Goal: Task Accomplishment & Management: Manage account settings

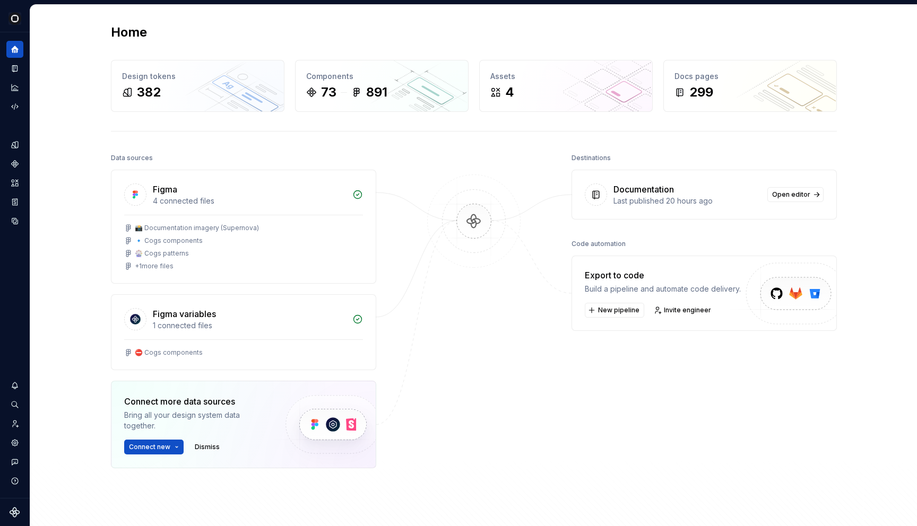
click at [11, 90] on icon "Analytics" at bounding box center [15, 87] width 8 height 8
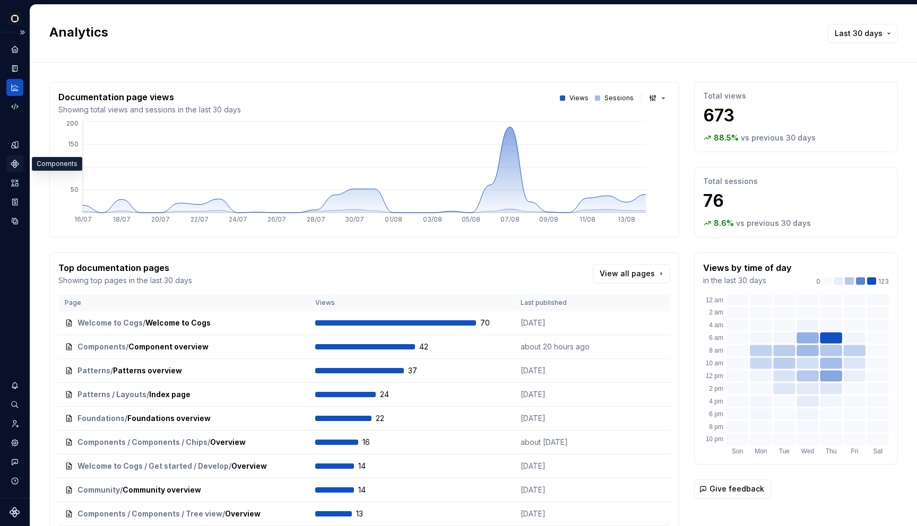
click at [14, 165] on icon "Components" at bounding box center [14, 163] width 7 height 7
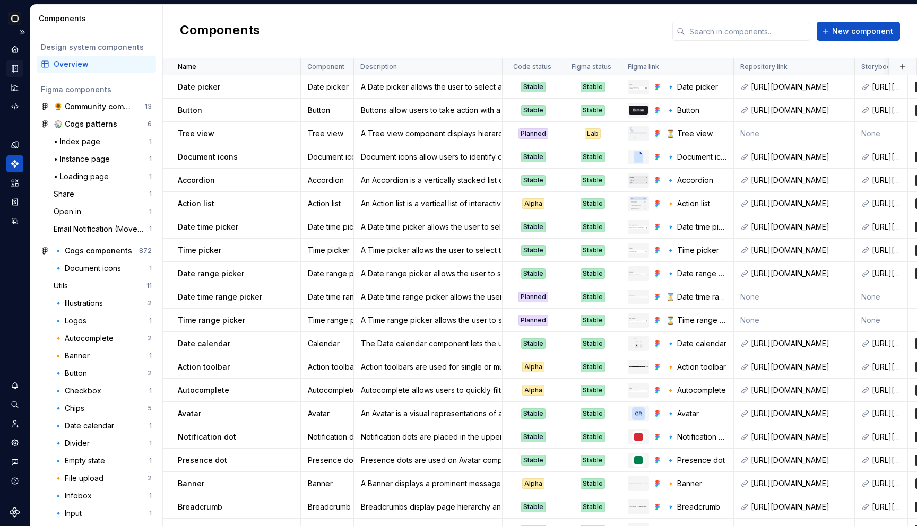
click at [15, 73] on icon "Documentation" at bounding box center [15, 69] width 10 height 10
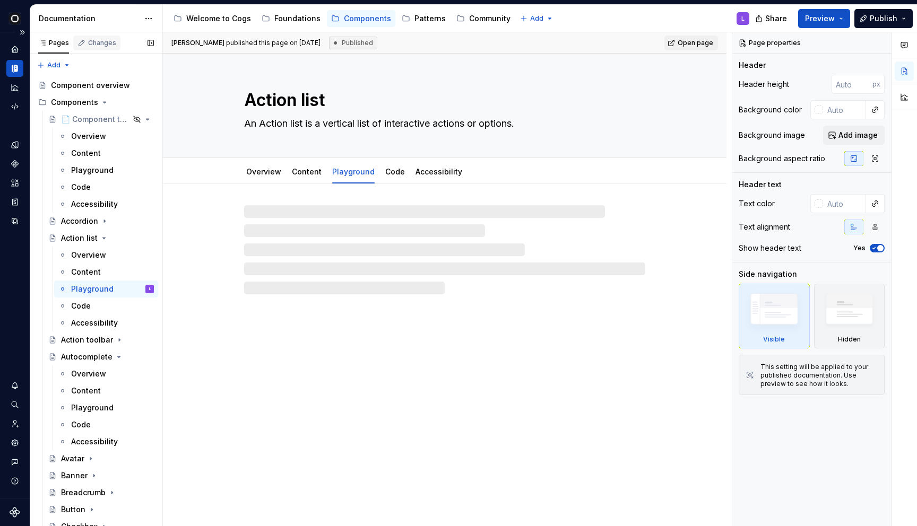
click at [96, 45] on div "Changes" at bounding box center [102, 43] width 28 height 8
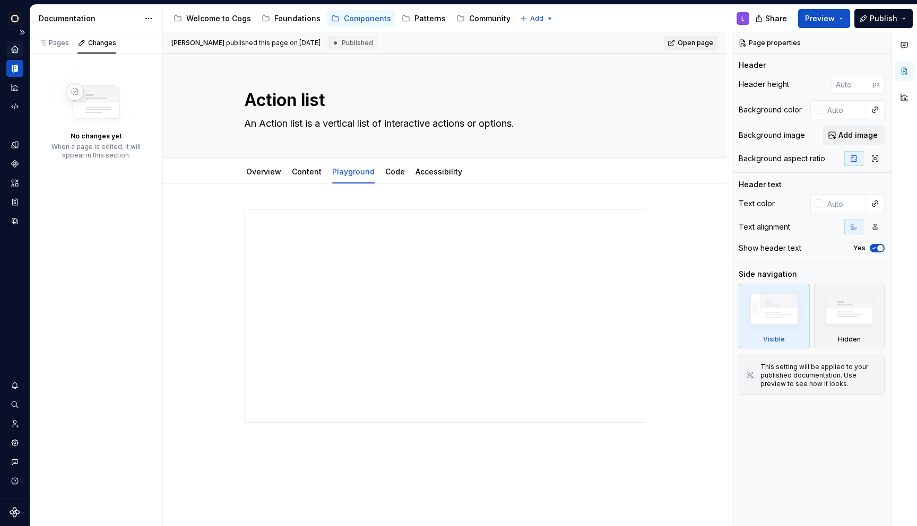
click at [12, 54] on div "Home" at bounding box center [14, 49] width 17 height 17
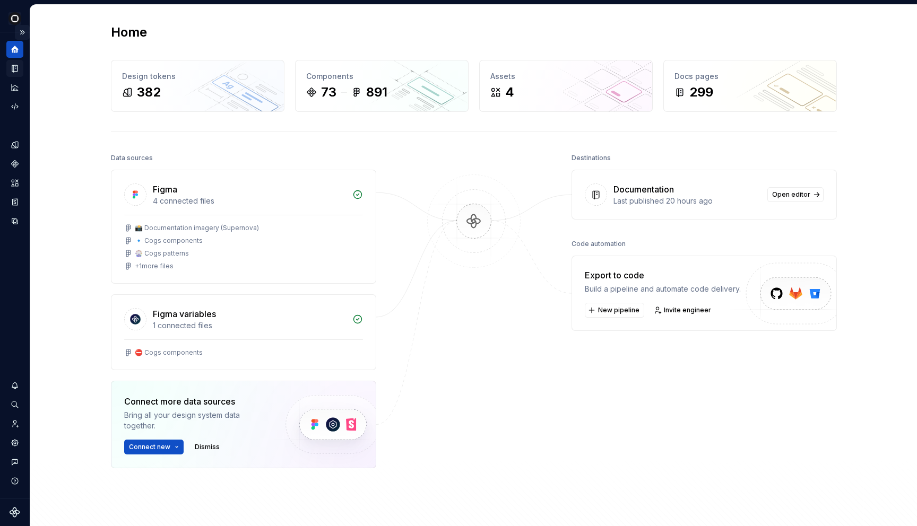
click at [23, 31] on button "Expand sidebar" at bounding box center [22, 32] width 15 height 15
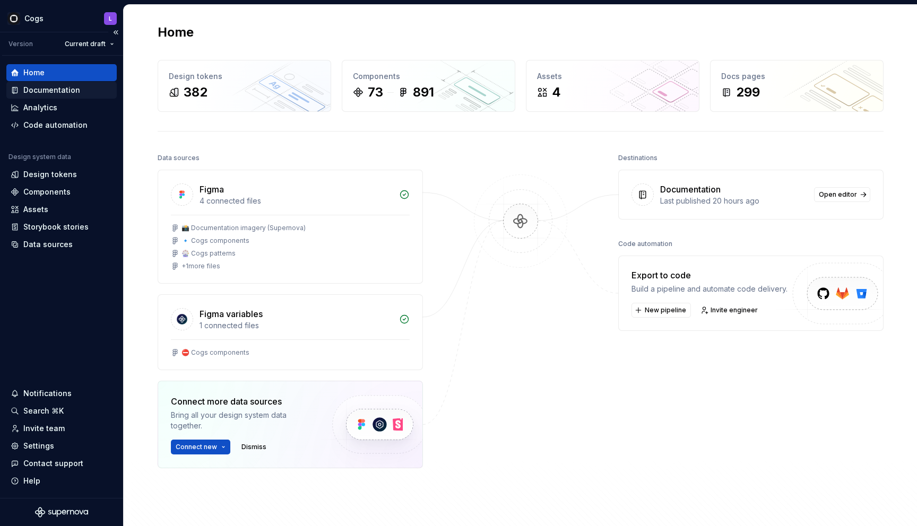
click at [34, 88] on div "Documentation" at bounding box center [51, 90] width 57 height 11
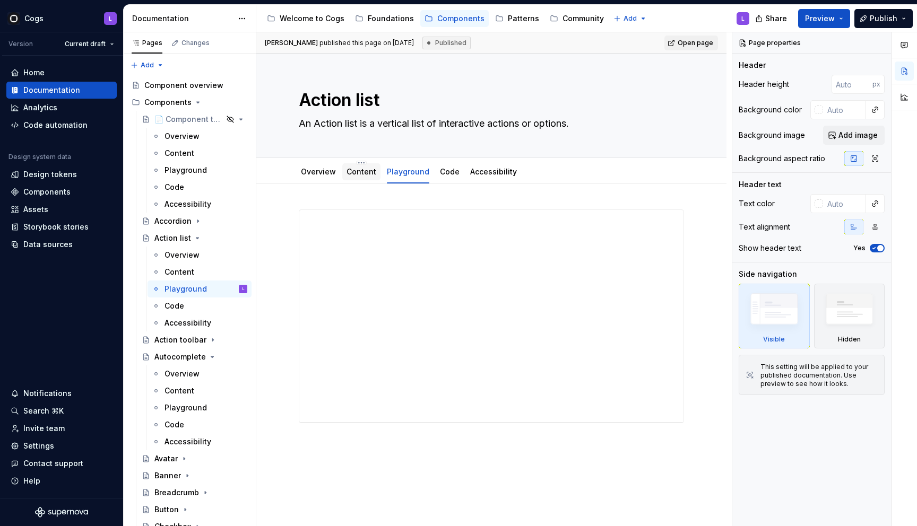
click at [354, 184] on div "**********" at bounding box center [491, 389] width 470 height 410
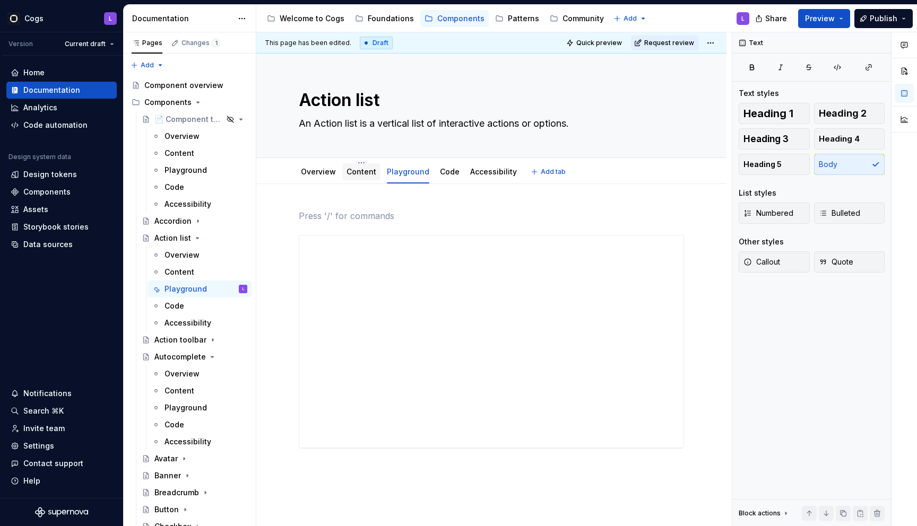
click at [354, 177] on div "Content" at bounding box center [362, 172] width 30 height 13
click at [358, 172] on link "Content" at bounding box center [362, 171] width 30 height 9
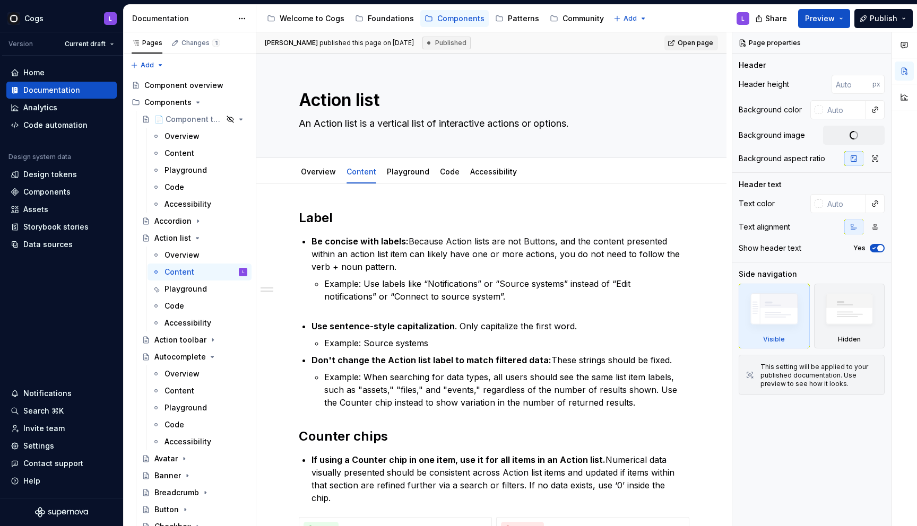
type textarea "*"
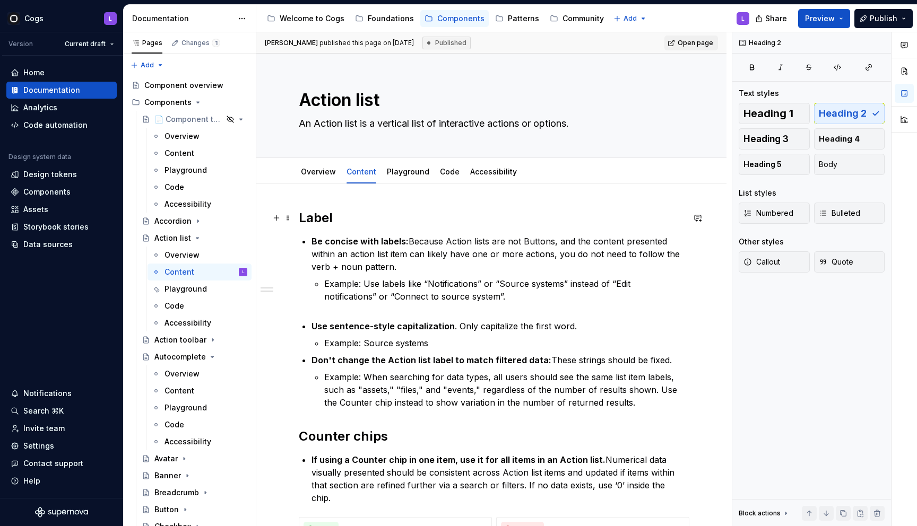
click at [345, 216] on h2 "Label" at bounding box center [491, 218] width 385 height 17
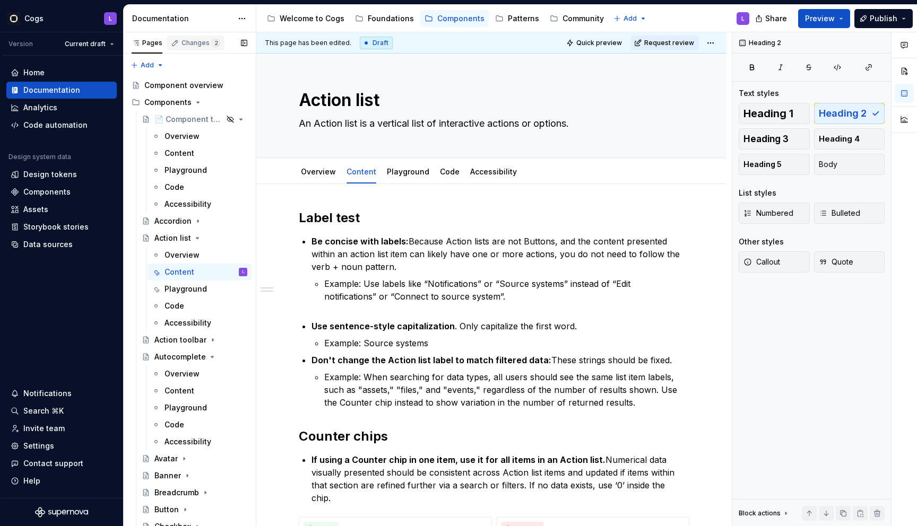
click at [191, 42] on div "Changes 2" at bounding box center [200, 43] width 39 height 8
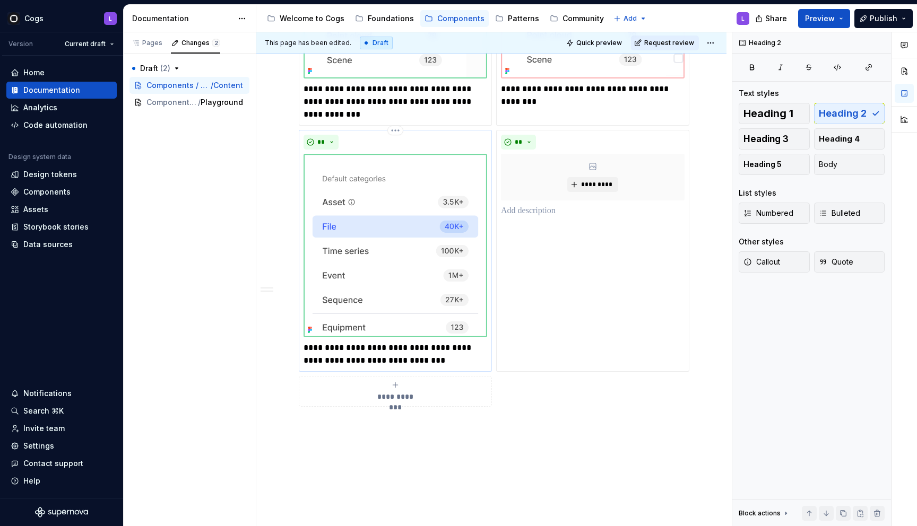
scroll to position [651, 0]
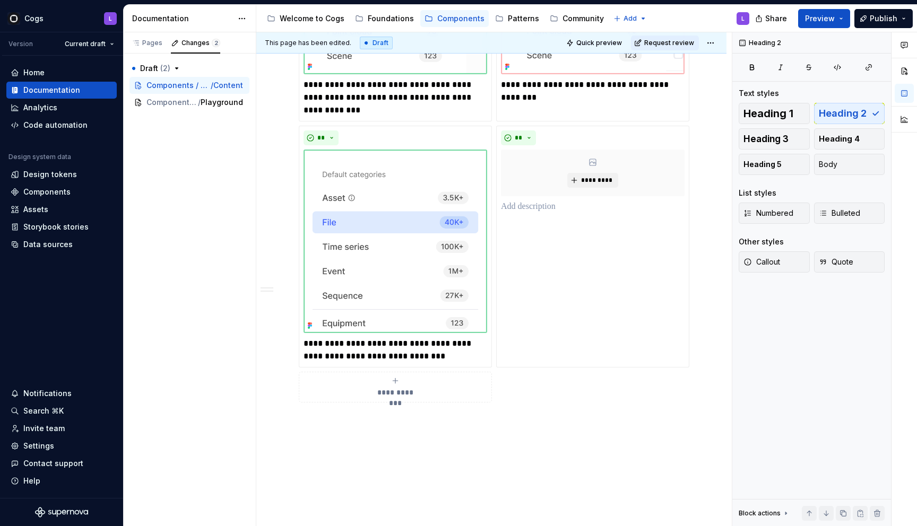
click at [411, 425] on div "**********" at bounding box center [491, 54] width 470 height 1040
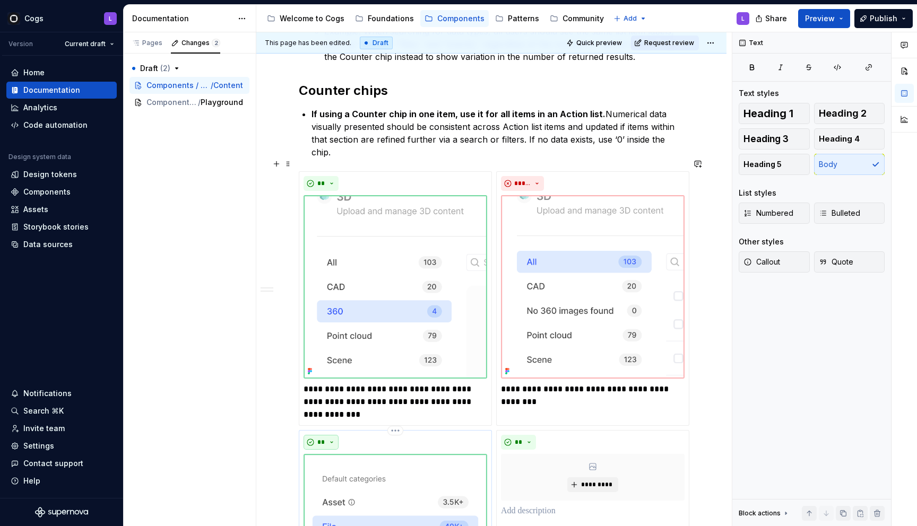
scroll to position [10, 0]
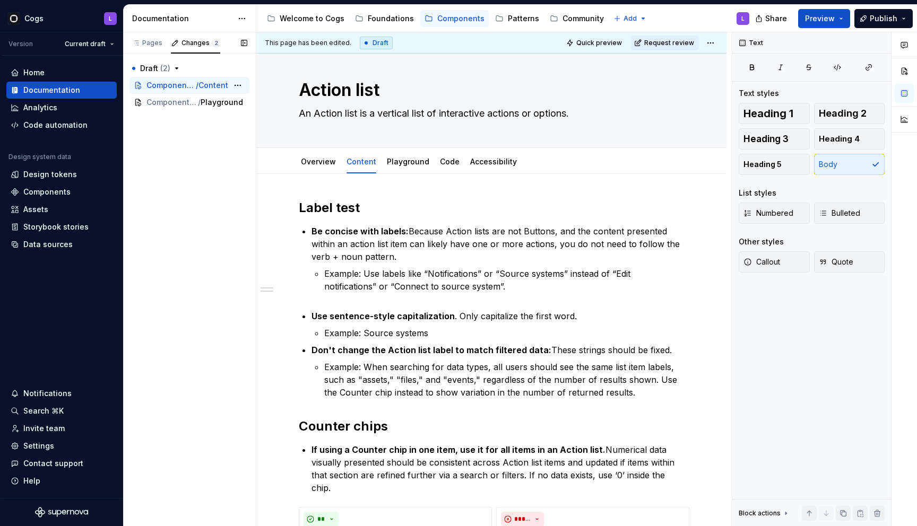
click at [220, 84] on span "Content" at bounding box center [213, 85] width 30 height 11
click at [351, 209] on h2 "Label test" at bounding box center [491, 208] width 385 height 17
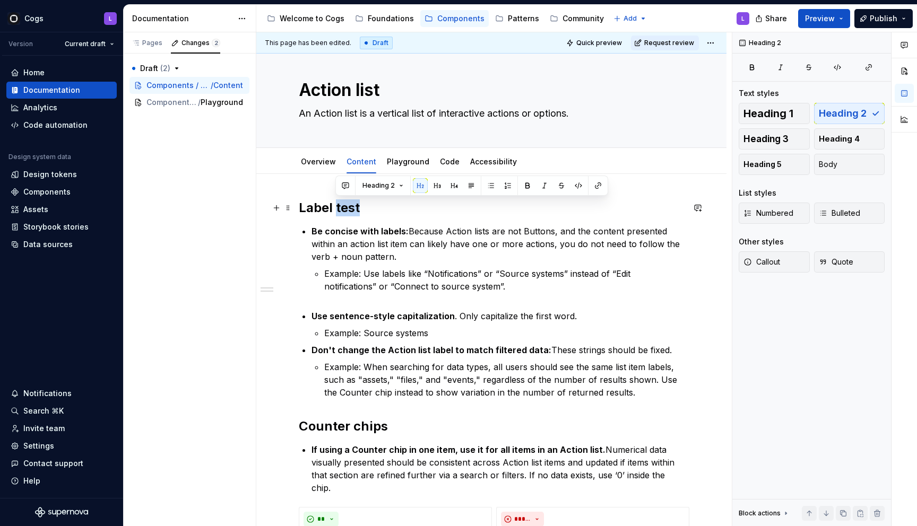
click at [351, 209] on h2 "Label test" at bounding box center [491, 208] width 385 height 17
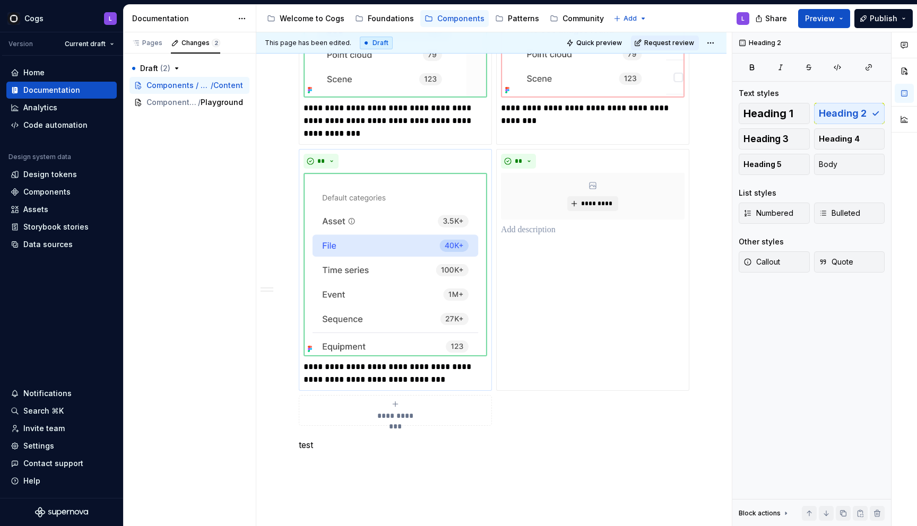
scroll to position [647, 0]
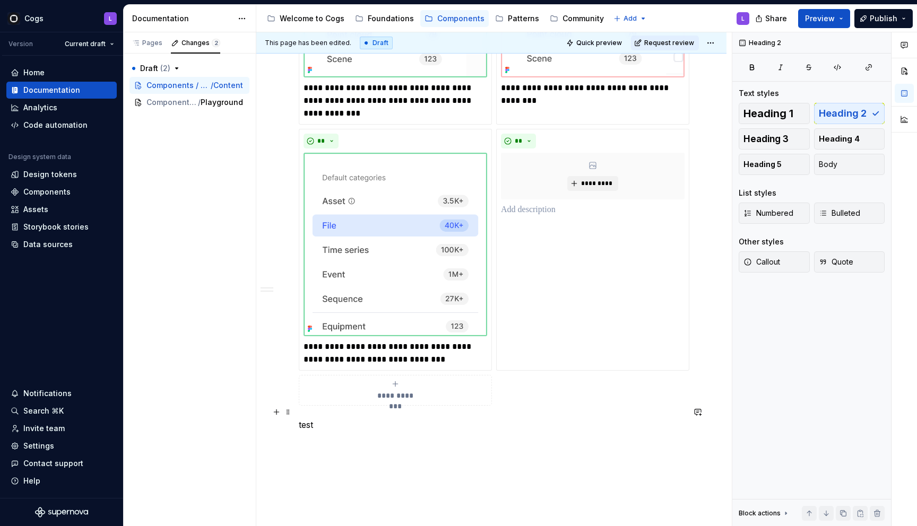
click at [306, 419] on p "test" at bounding box center [491, 425] width 385 height 13
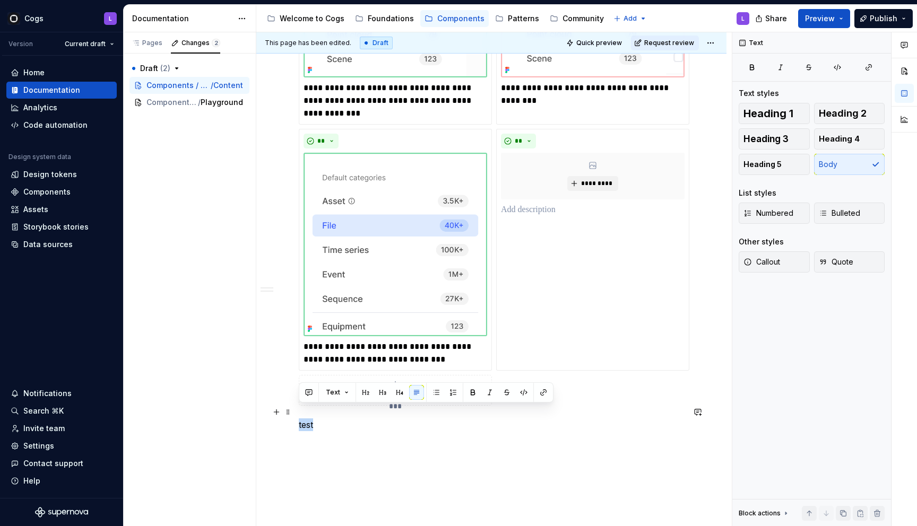
click at [306, 419] on p "test" at bounding box center [491, 425] width 385 height 13
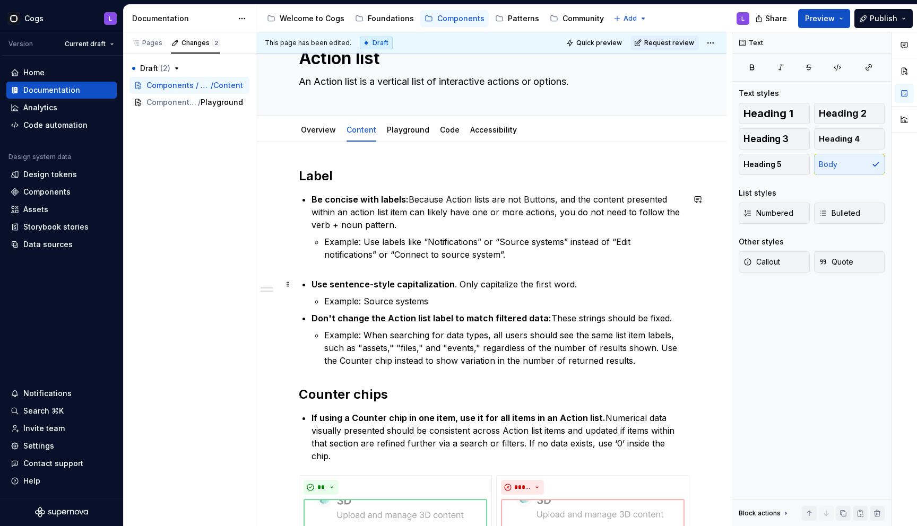
scroll to position [49, 0]
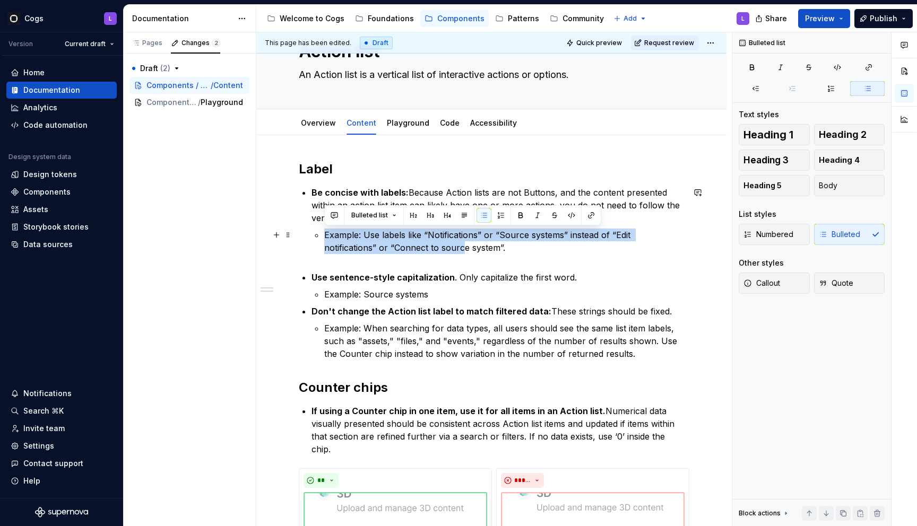
drag, startPoint x: 324, startPoint y: 236, endPoint x: 407, endPoint y: 243, distance: 83.6
click at [407, 243] on li "Be concise with labels: Because Action lists are not Buttons, and the content p…" at bounding box center [497, 226] width 373 height 81
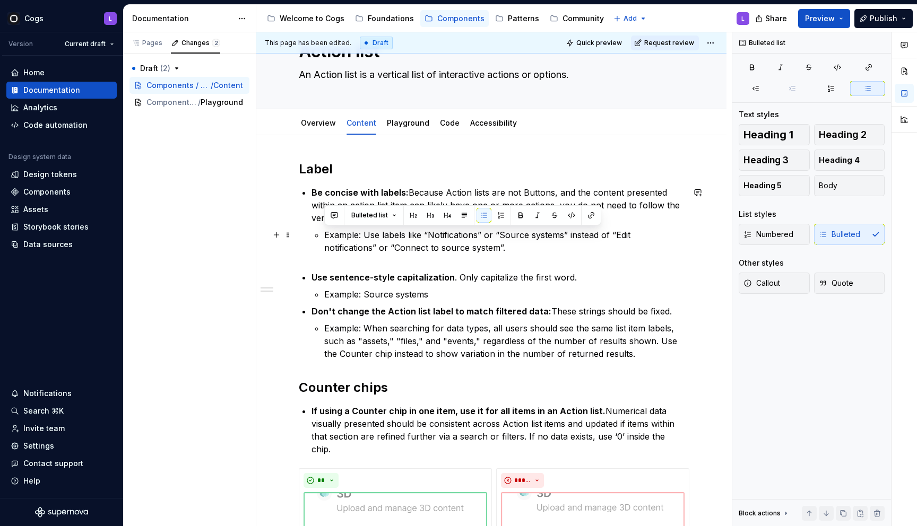
click at [392, 256] on p "Example: Use labels like “Notifications” or “Source systems” instead of “Edit n…" at bounding box center [504, 248] width 360 height 38
click at [409, 221] on p "Be concise with labels: Because Action lists are not Buttons, and the content p…" at bounding box center [497, 205] width 373 height 38
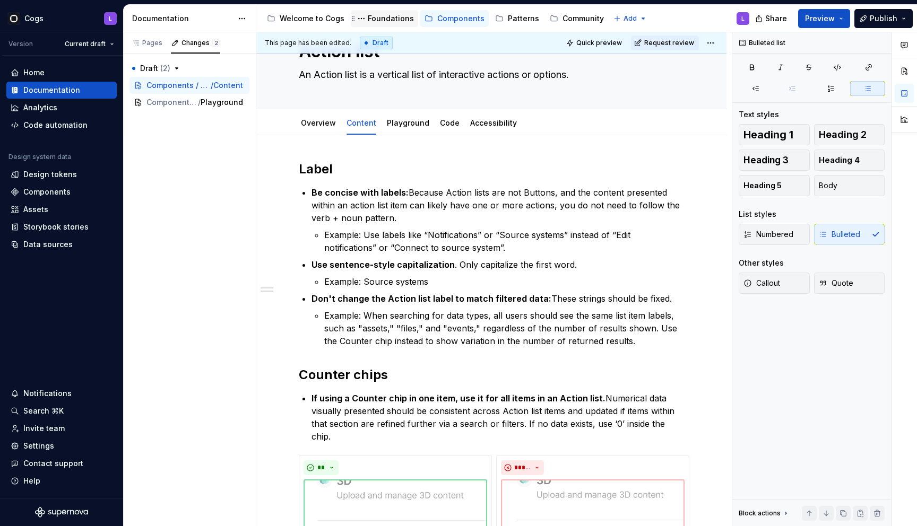
click at [380, 16] on div "Foundations" at bounding box center [391, 18] width 46 height 11
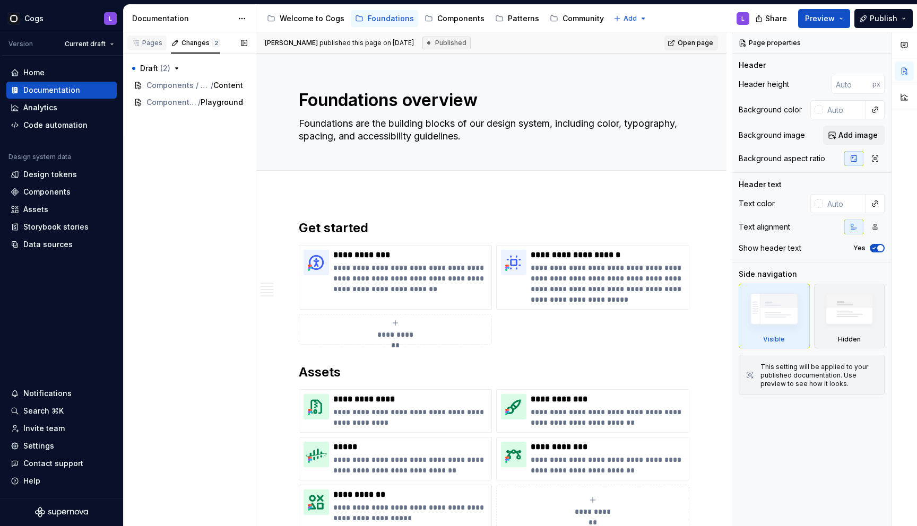
click at [159, 42] on div "Pages" at bounding box center [147, 43] width 31 height 8
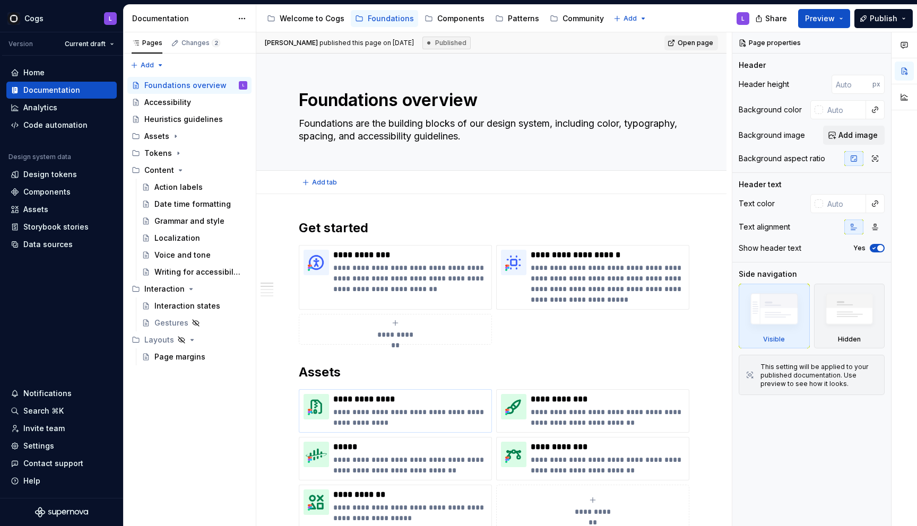
type textarea "*"
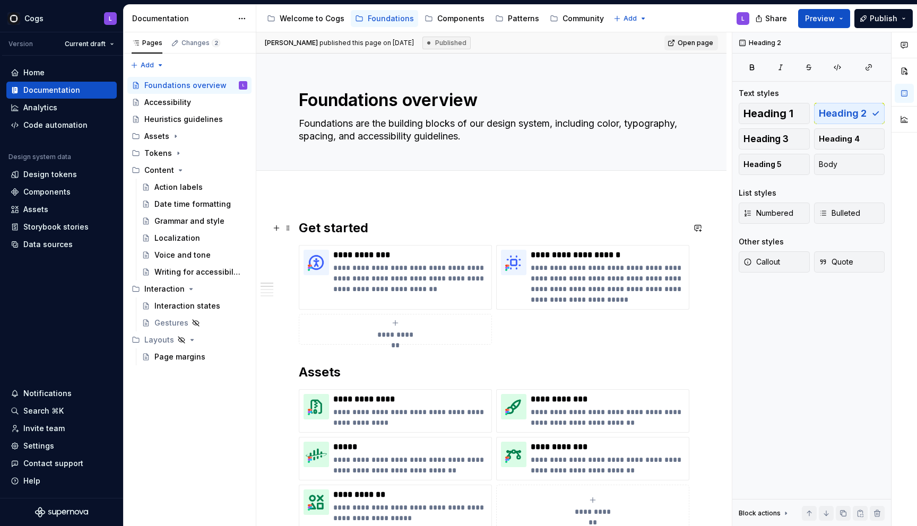
click at [336, 229] on h2 "Get started" at bounding box center [491, 228] width 385 height 17
click at [584, 207] on button "button" at bounding box center [586, 205] width 15 height 15
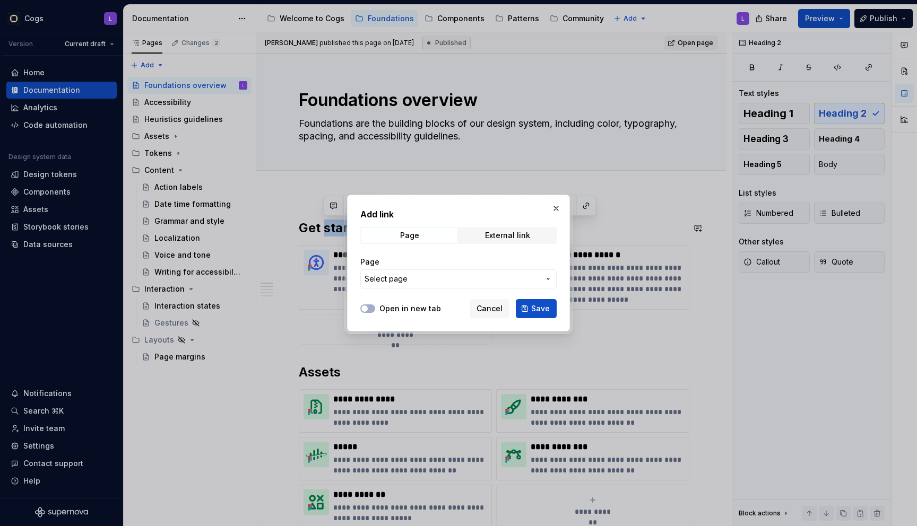
click at [406, 285] on button "Select page" at bounding box center [458, 279] width 196 height 19
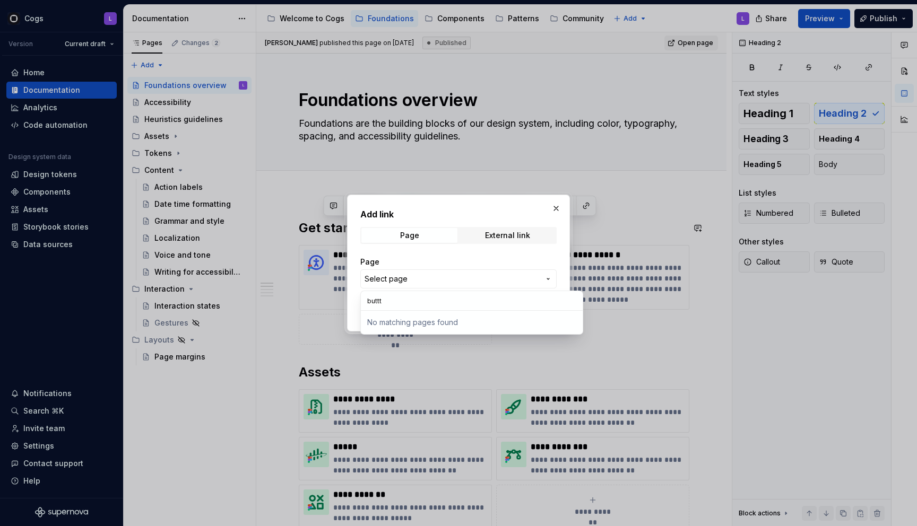
type input "butt"
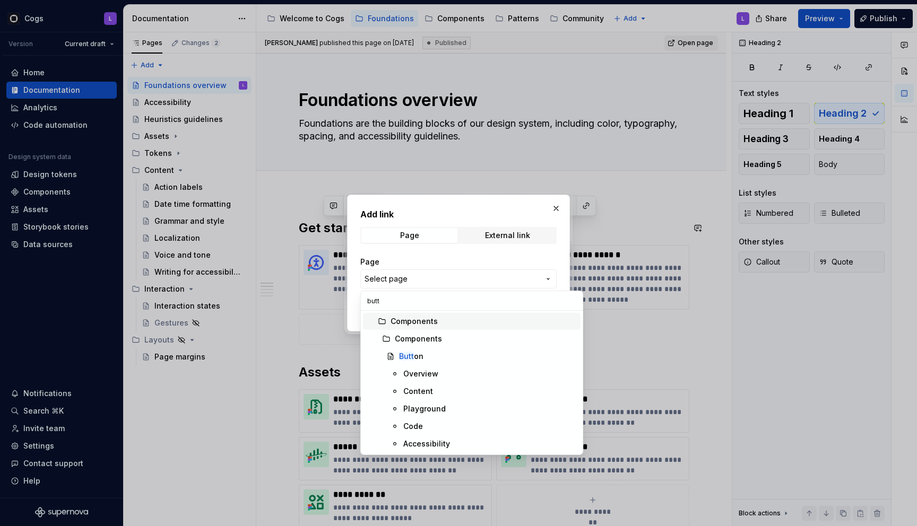
click at [555, 208] on div "Add link Page External link Page Select page Open in new tab Cancel Save" at bounding box center [458, 263] width 917 height 526
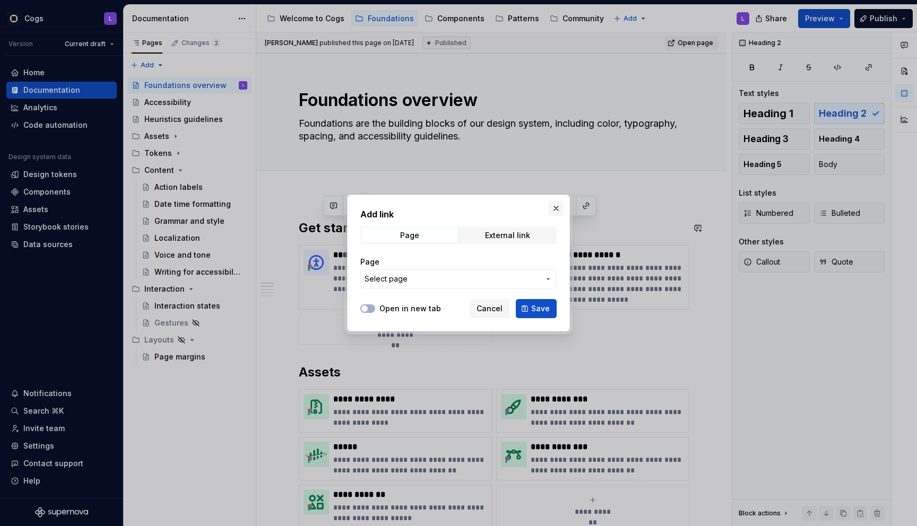
click at [559, 207] on button "button" at bounding box center [556, 208] width 15 height 15
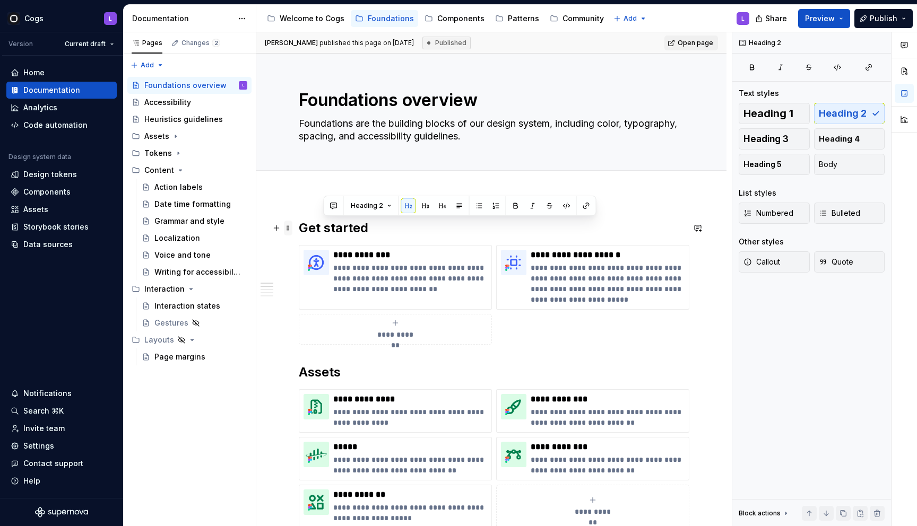
click at [288, 228] on span at bounding box center [288, 228] width 8 height 15
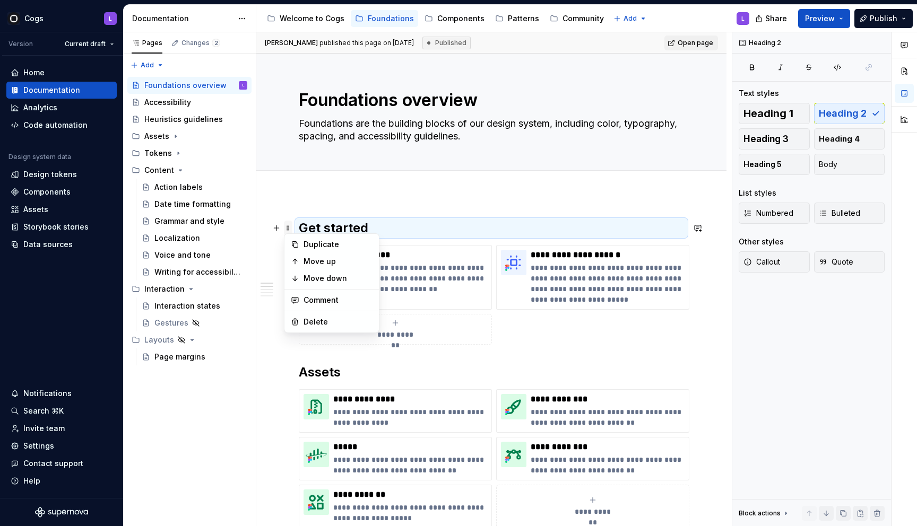
click at [289, 230] on span at bounding box center [288, 228] width 8 height 15
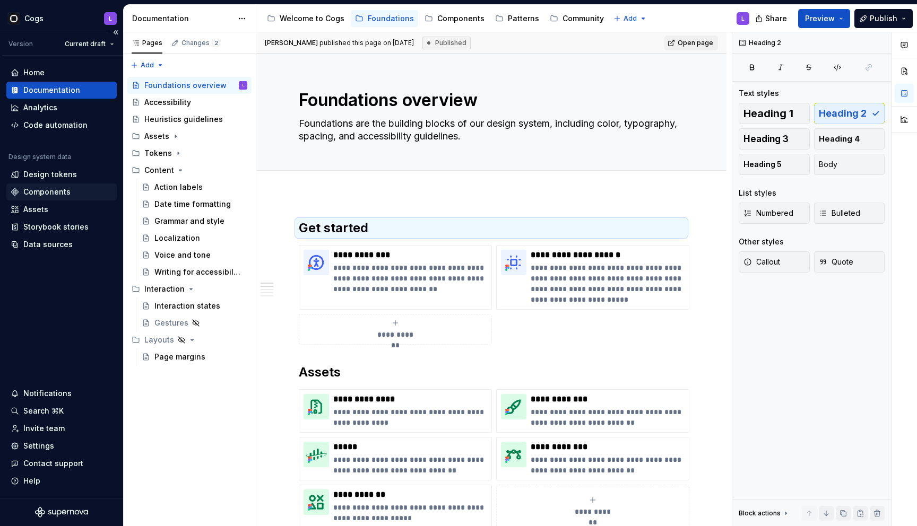
click at [63, 194] on div "Components" at bounding box center [46, 192] width 47 height 11
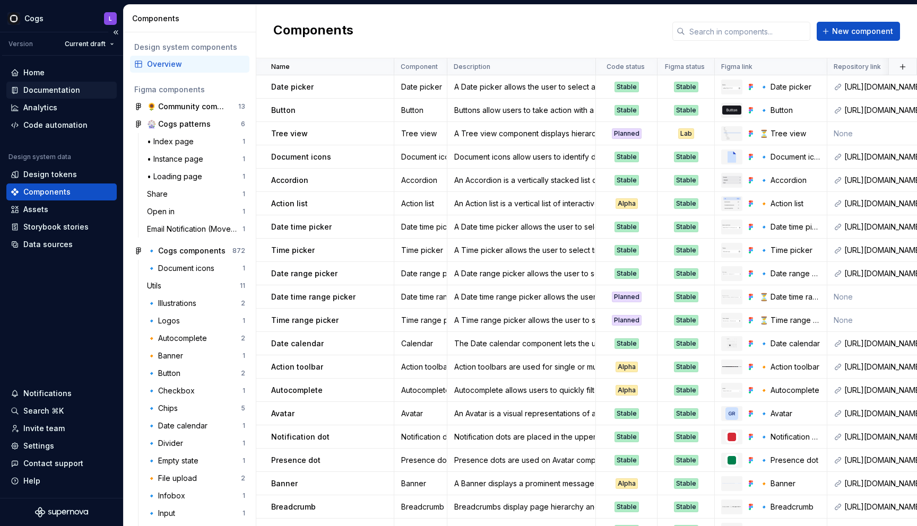
click at [72, 88] on div "Documentation" at bounding box center [51, 90] width 57 height 11
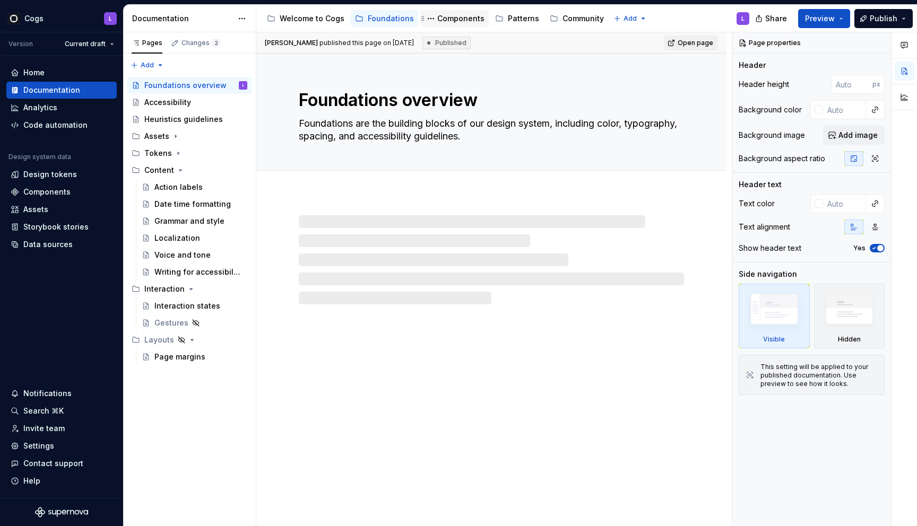
click at [443, 22] on div "Components" at bounding box center [460, 18] width 47 height 11
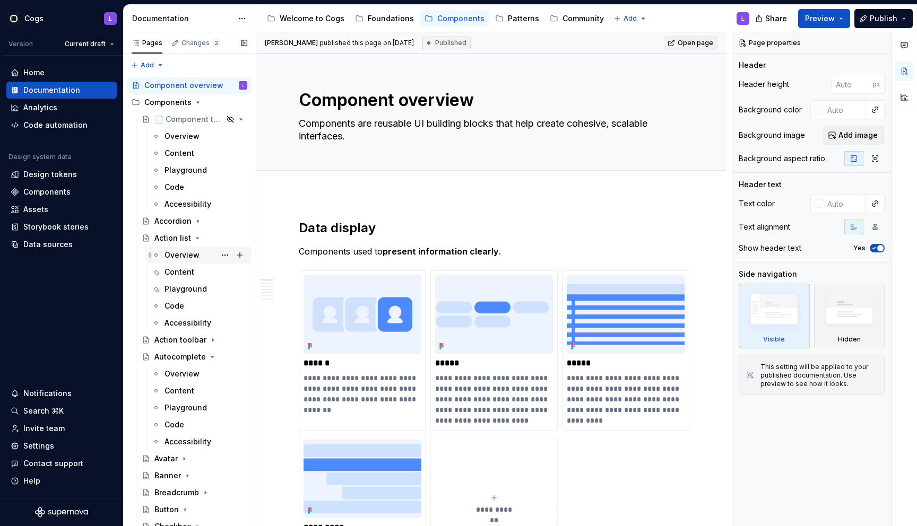
click at [177, 257] on div "Overview" at bounding box center [181, 255] width 35 height 11
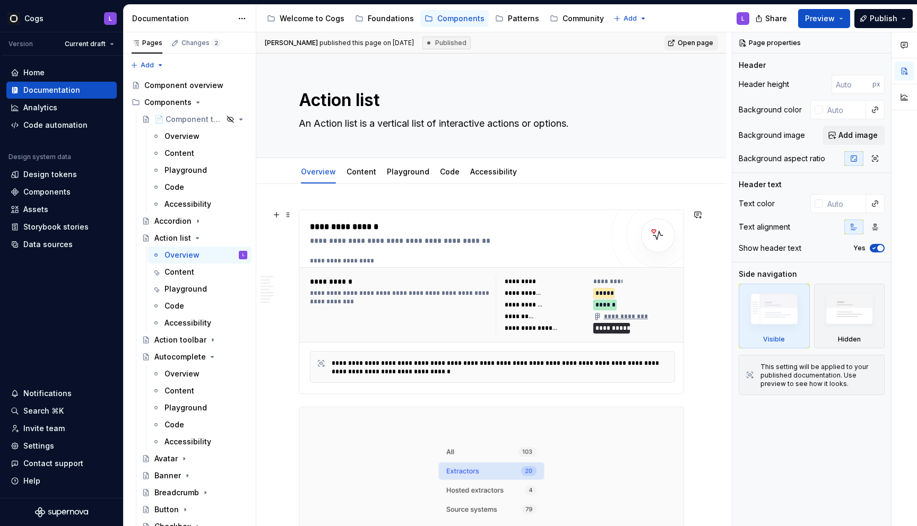
click at [361, 232] on div "**********" at bounding box center [459, 227] width 298 height 13
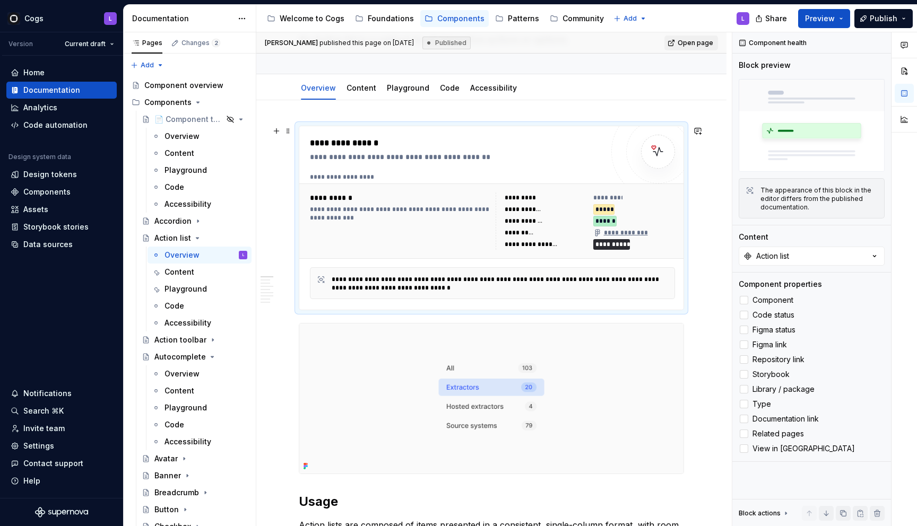
scroll to position [88, 0]
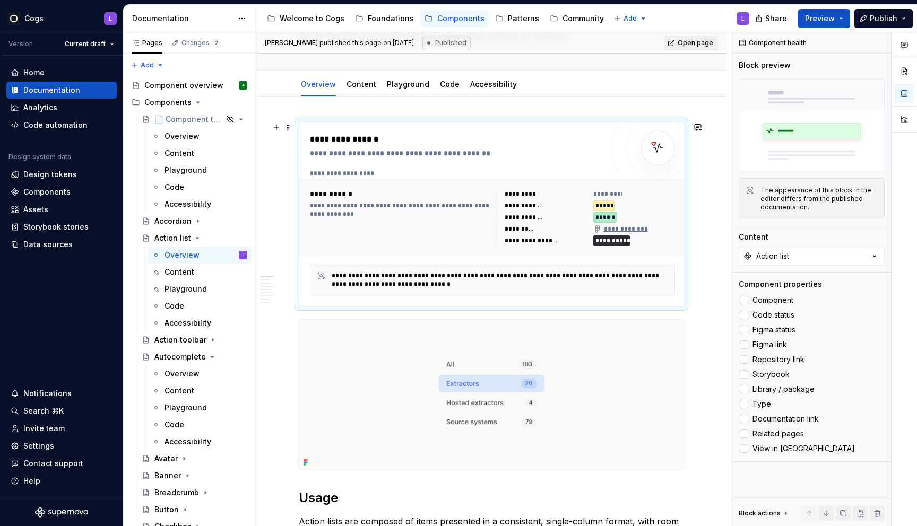
click at [711, 306] on div "**********" at bounding box center [493, 279] width 475 height 495
type textarea "*"
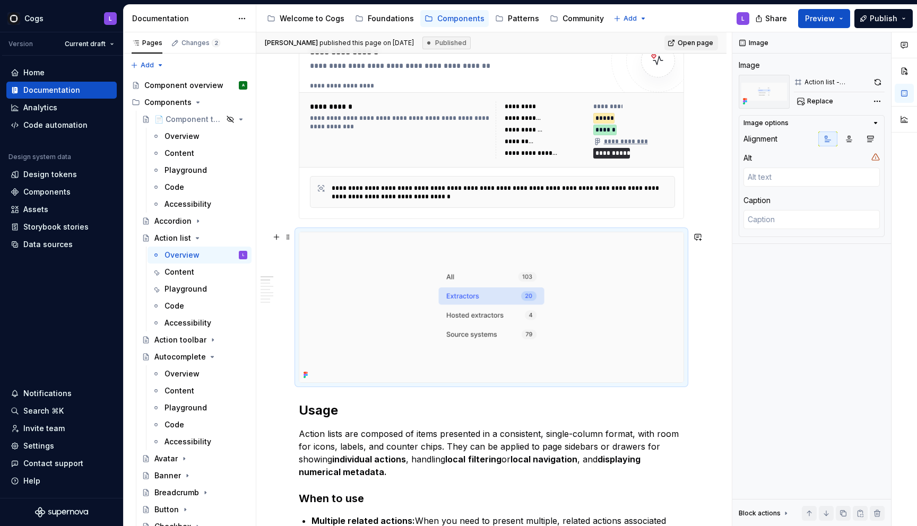
scroll to position [232, 0]
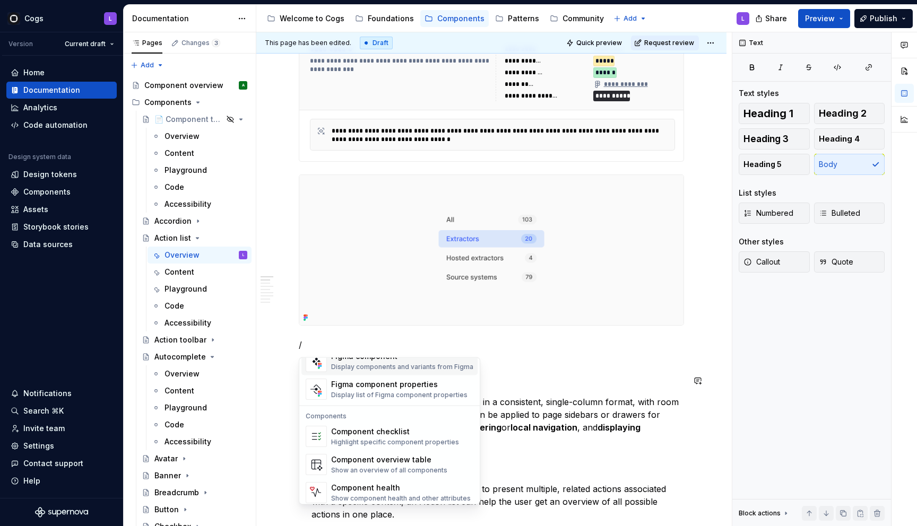
scroll to position [1056, 0]
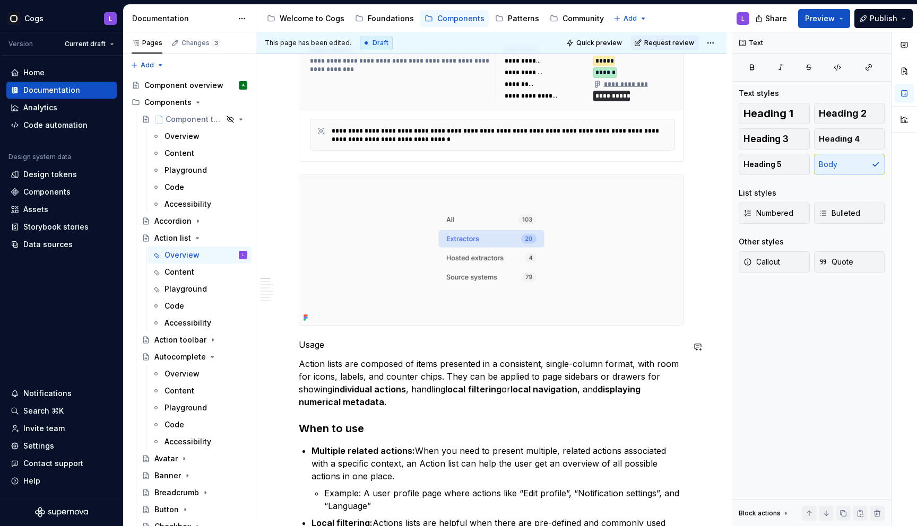
click at [312, 347] on p "Usage" at bounding box center [491, 345] width 385 height 13
click at [364, 325] on button "button" at bounding box center [365, 327] width 15 height 15
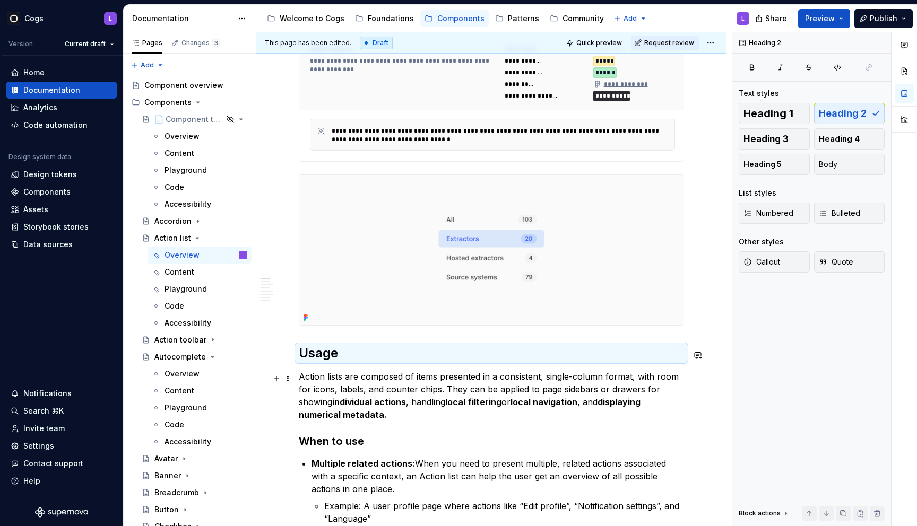
click at [362, 379] on p "Action lists are composed of items presented in a consistent, single-column for…" at bounding box center [491, 395] width 385 height 51
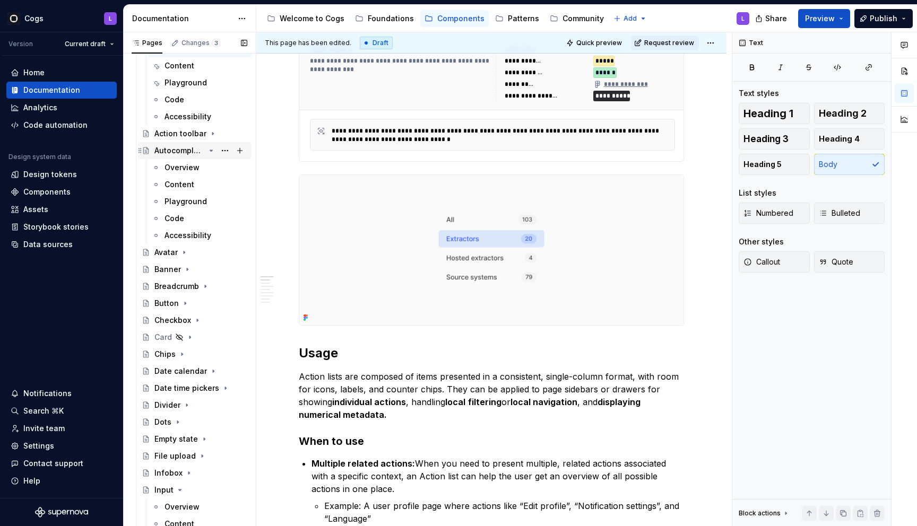
scroll to position [207, 0]
click at [162, 302] on div "Button" at bounding box center [166, 303] width 24 height 11
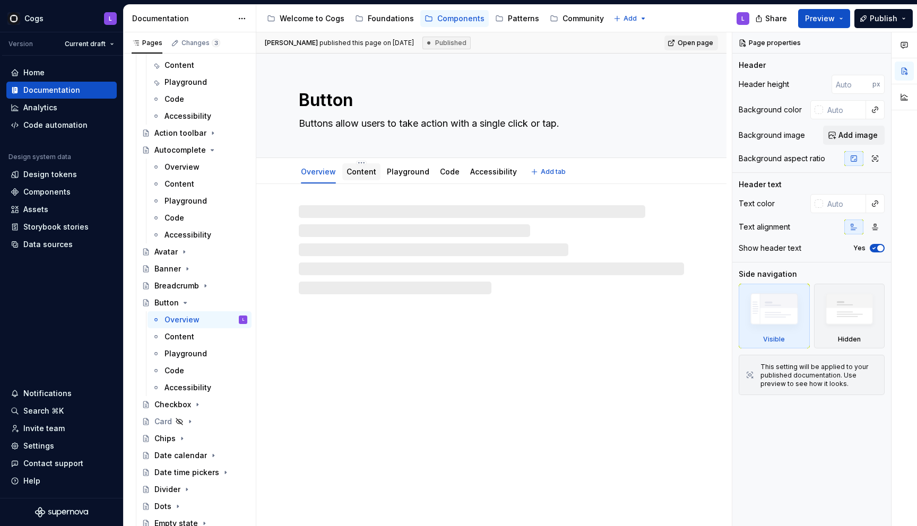
click at [361, 174] on link "Content" at bounding box center [362, 171] width 30 height 9
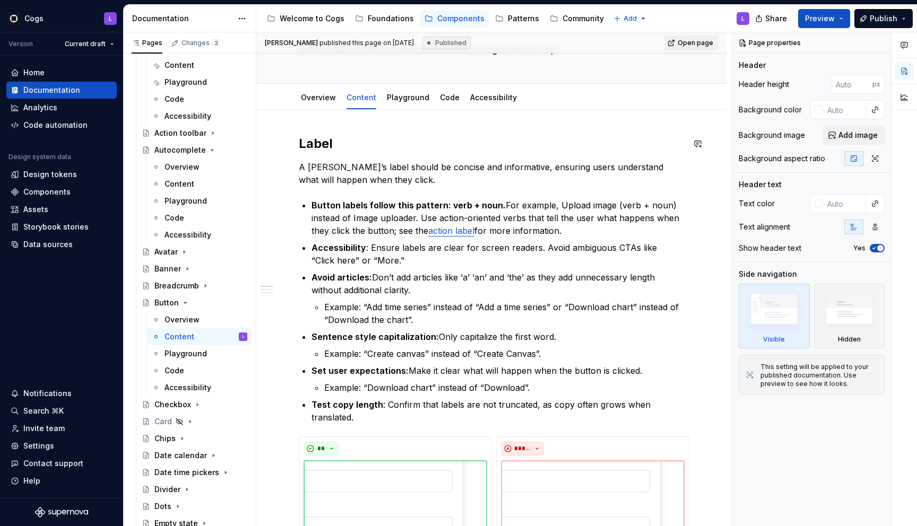
scroll to position [81, 0]
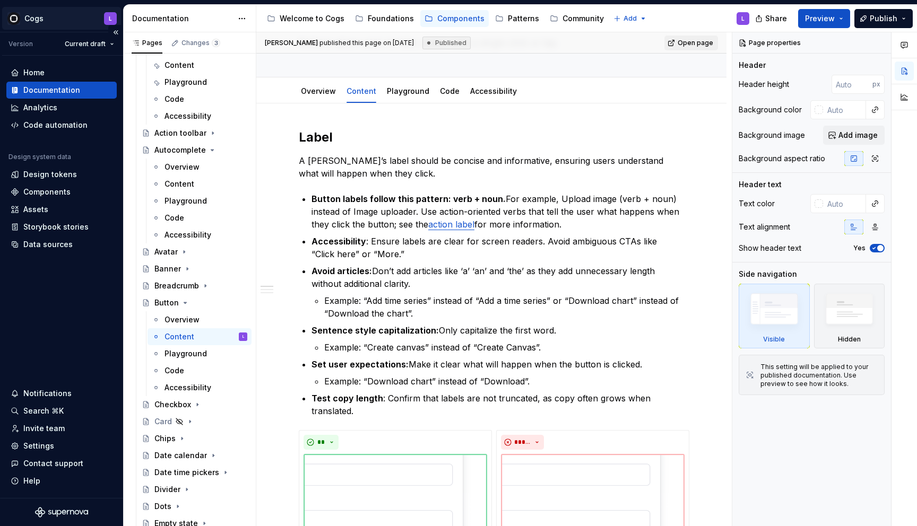
click at [35, 15] on html "Cogs L Version Current draft Home Documentation Analytics Code automation Desig…" at bounding box center [458, 263] width 917 height 526
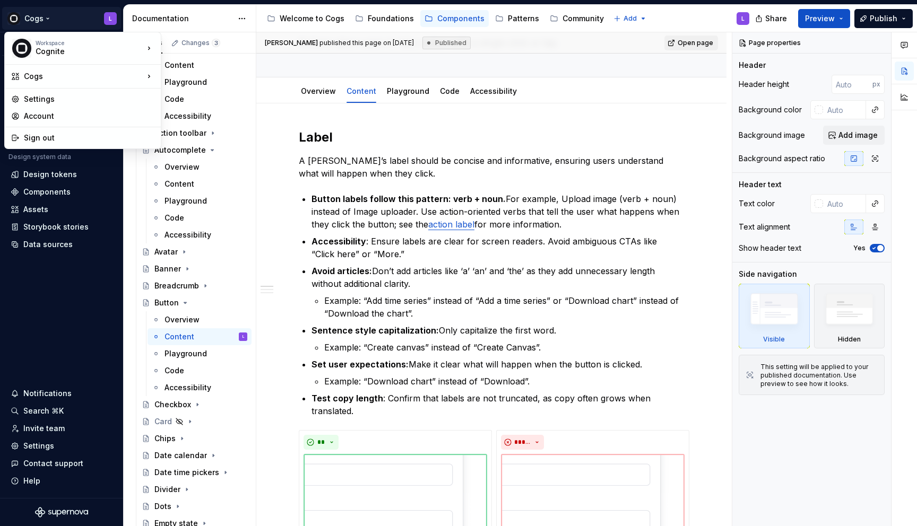
type textarea "*"
click at [42, 427] on html "Cogs L Version Current draft Home Documentation Analytics Code automation Desig…" at bounding box center [458, 263] width 917 height 526
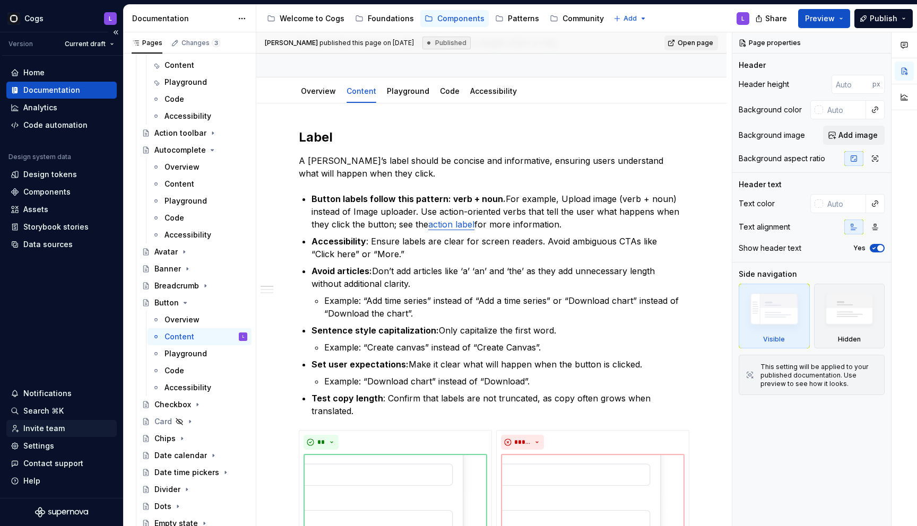
click at [41, 429] on div "Invite team" at bounding box center [43, 428] width 41 height 11
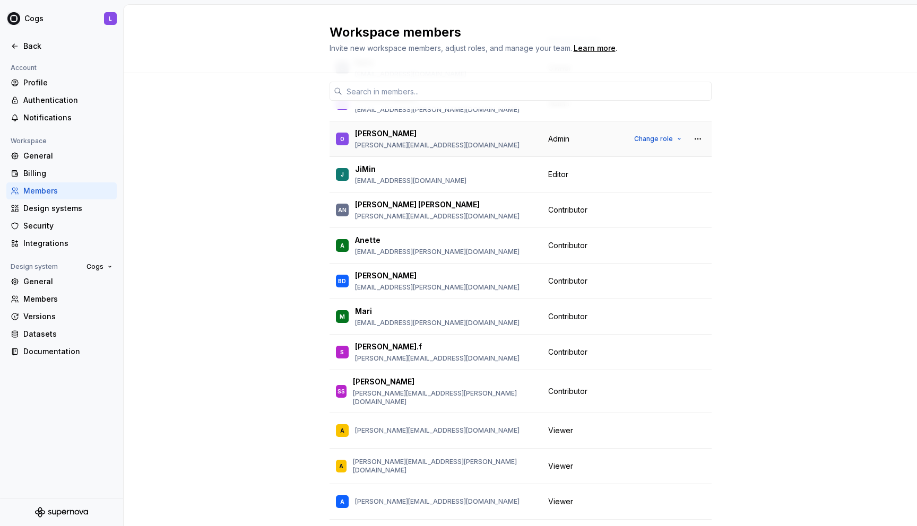
scroll to position [122, 0]
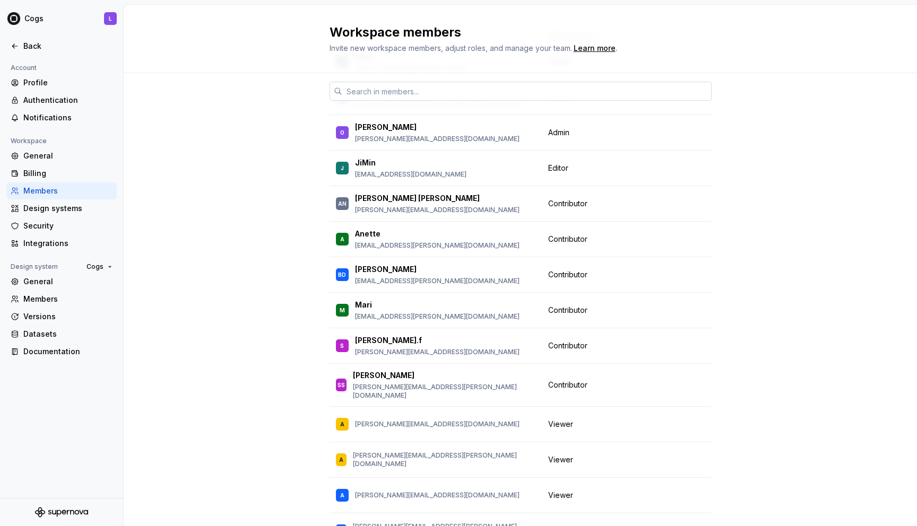
click at [421, 92] on input "text" at bounding box center [526, 91] width 369 height 19
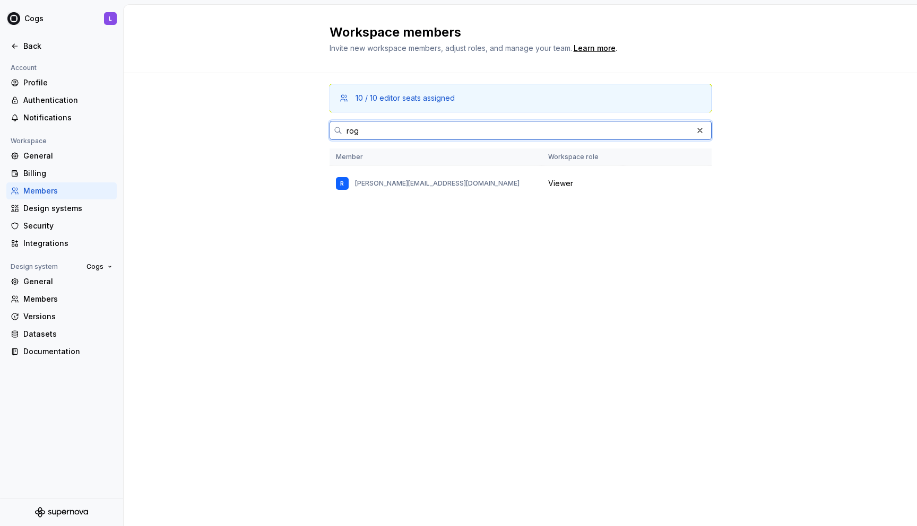
scroll to position [0, 0]
type input "rog"
click at [700, 130] on button "button" at bounding box center [699, 130] width 15 height 15
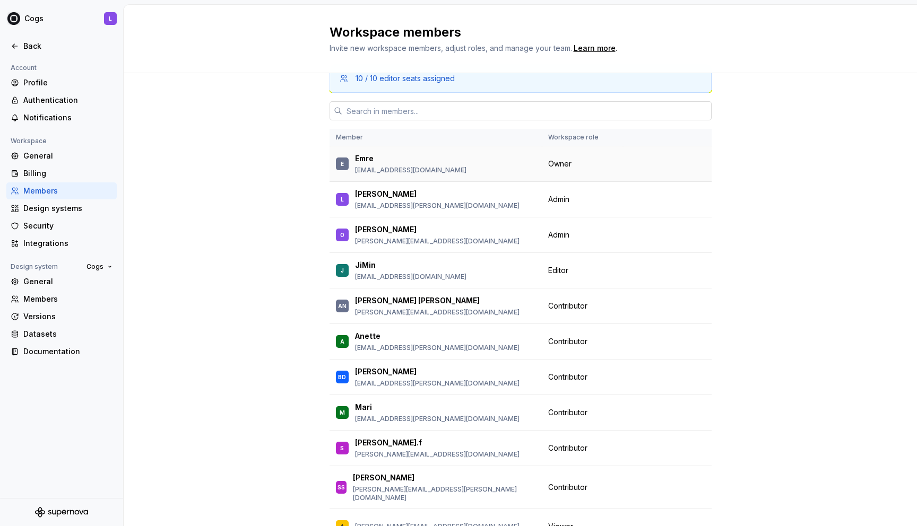
scroll to position [19, 0]
click at [567, 165] on span "Owner" at bounding box center [559, 165] width 23 height 11
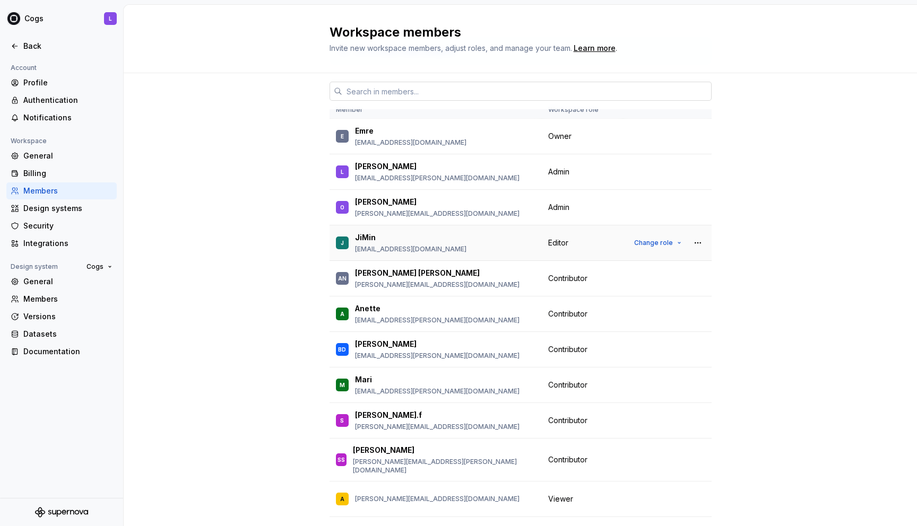
scroll to position [52, 0]
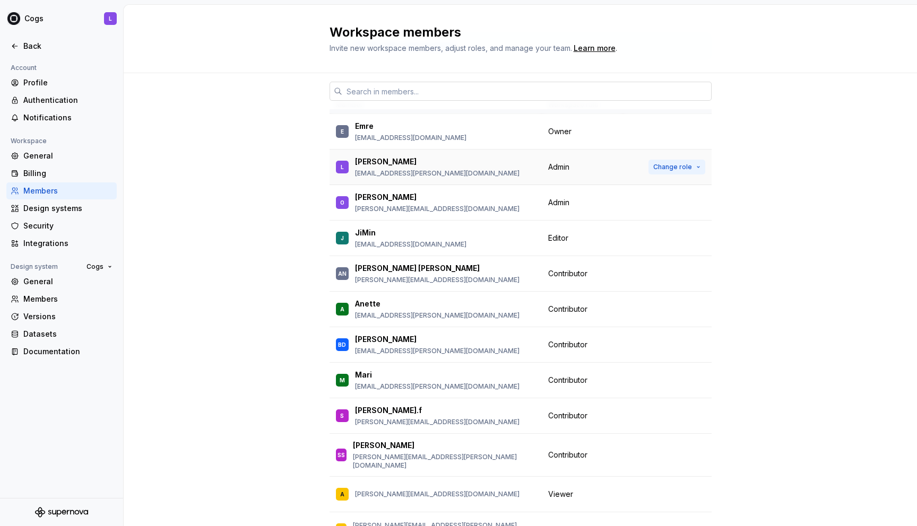
click at [679, 168] on span "Change role" at bounding box center [672, 167] width 39 height 8
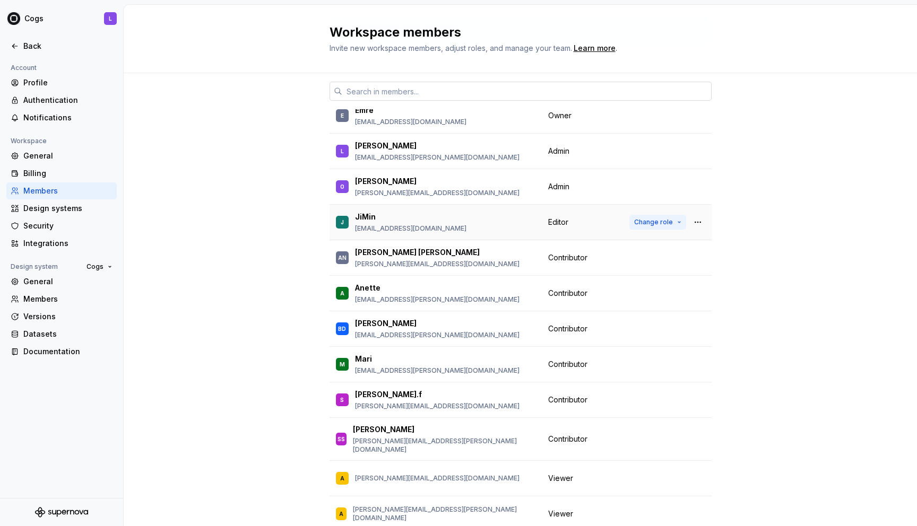
click at [654, 220] on span "Change role" at bounding box center [653, 222] width 39 height 8
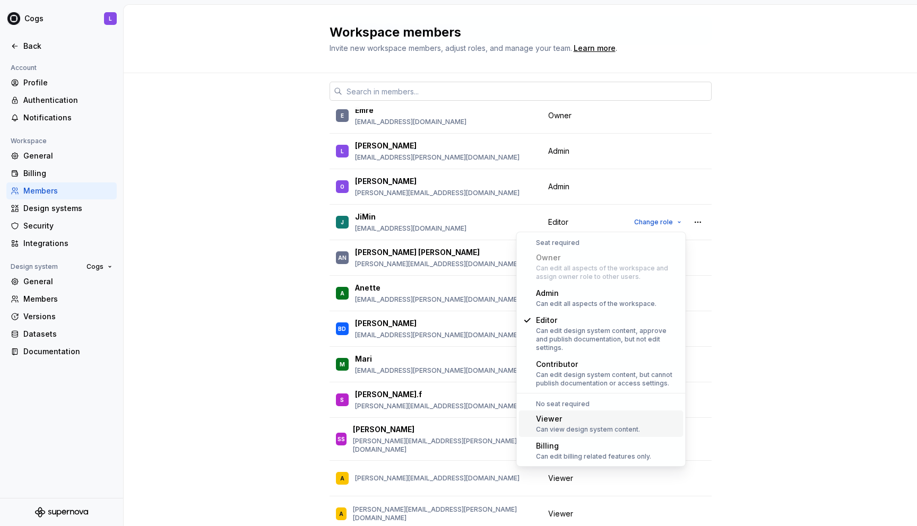
click at [595, 414] on div "Viewer" at bounding box center [588, 419] width 104 height 11
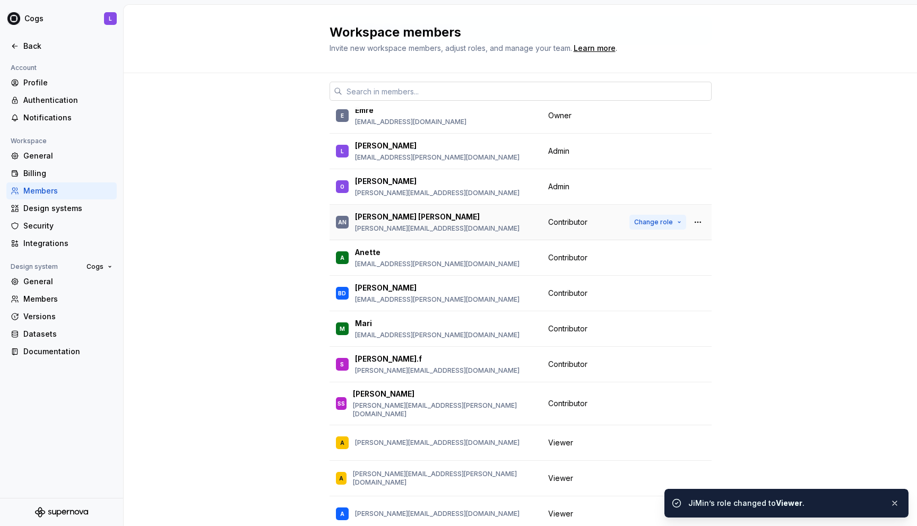
click at [663, 226] on span "Change role" at bounding box center [653, 222] width 39 height 8
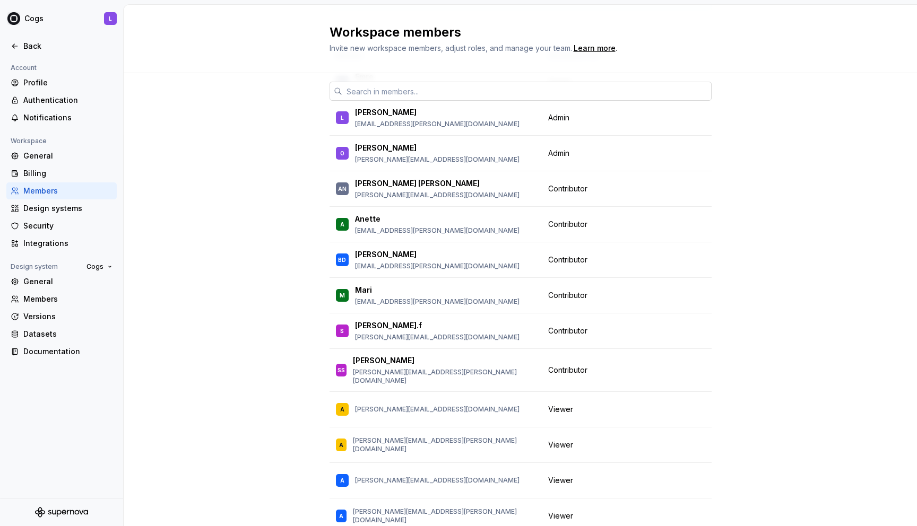
scroll to position [100, 0]
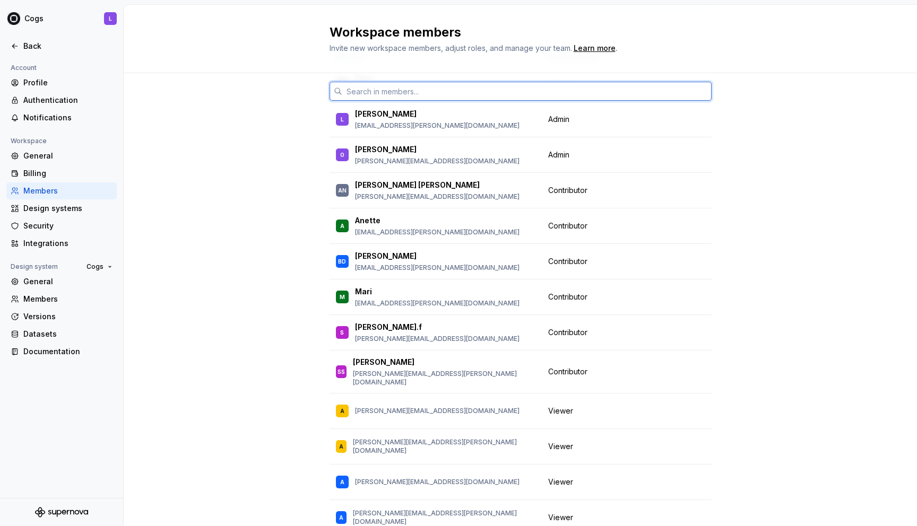
click at [636, 83] on input "text" at bounding box center [526, 91] width 369 height 19
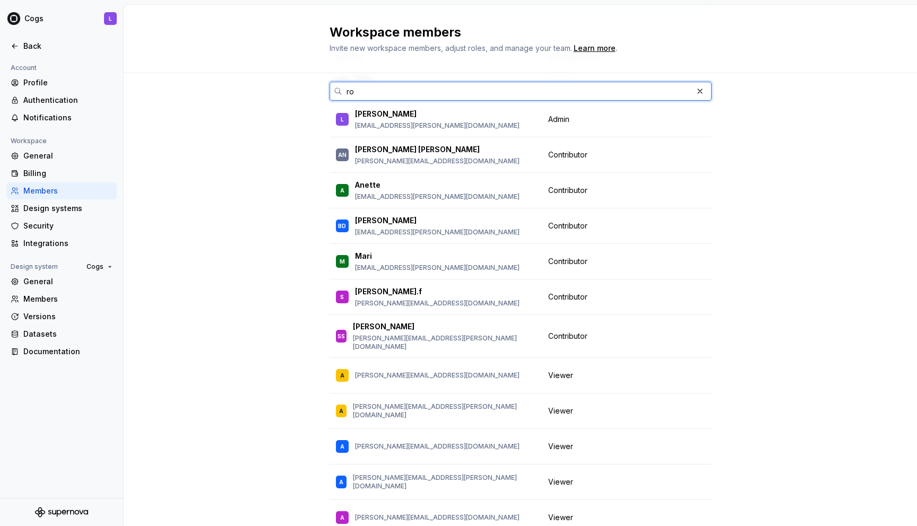
scroll to position [0, 0]
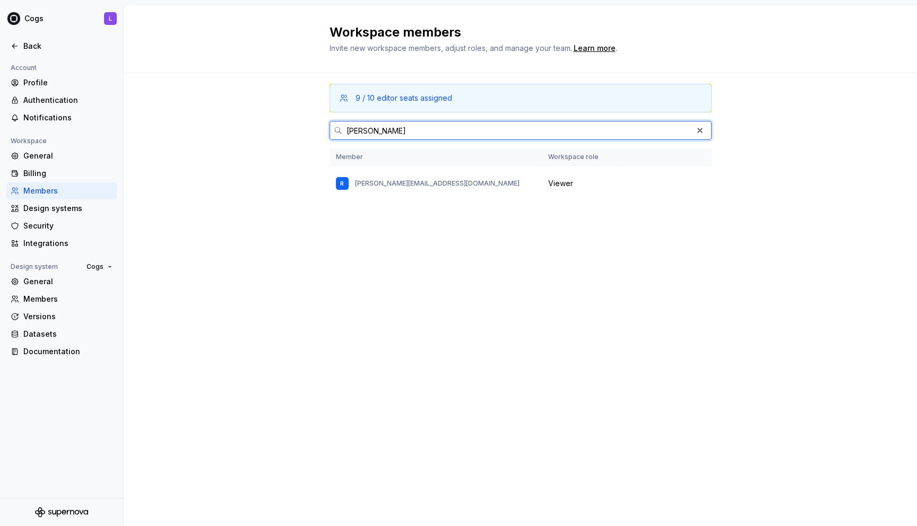
type input "[PERSON_NAME]"
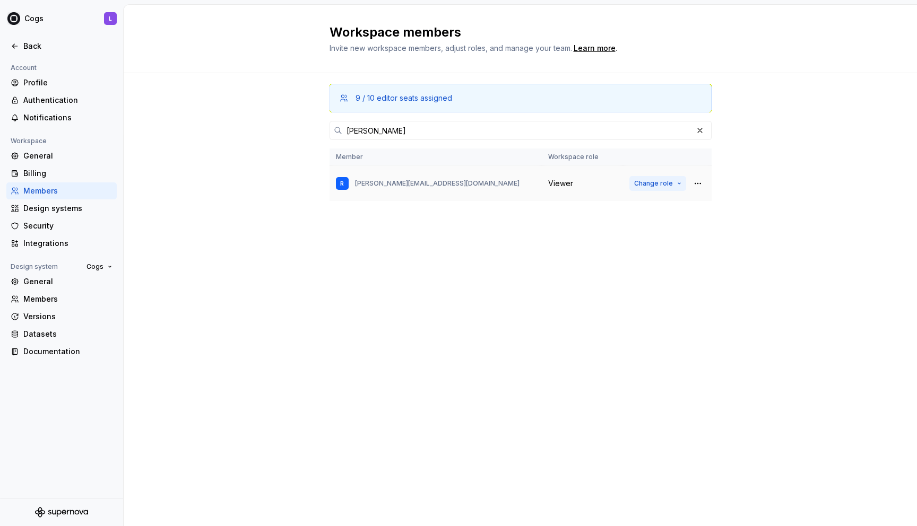
click at [666, 181] on span "Change role" at bounding box center [653, 183] width 39 height 8
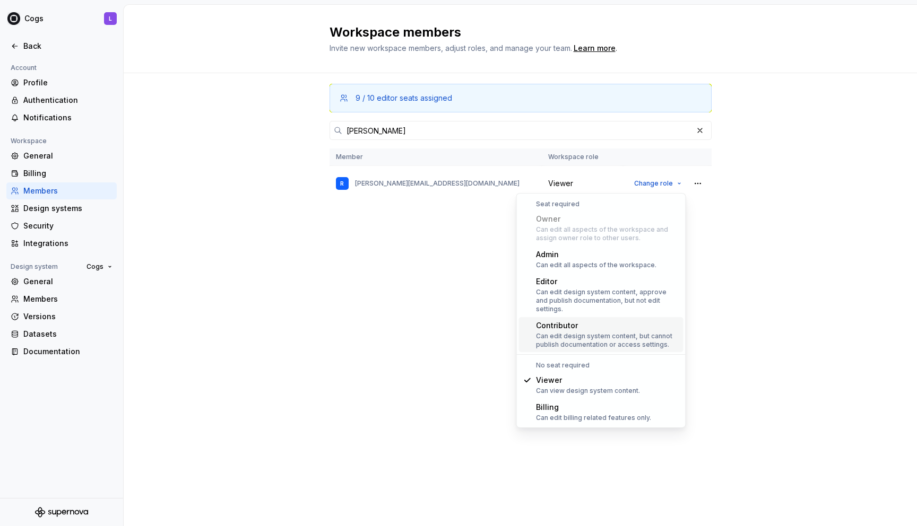
click at [599, 321] on div "Contributor" at bounding box center [607, 326] width 143 height 11
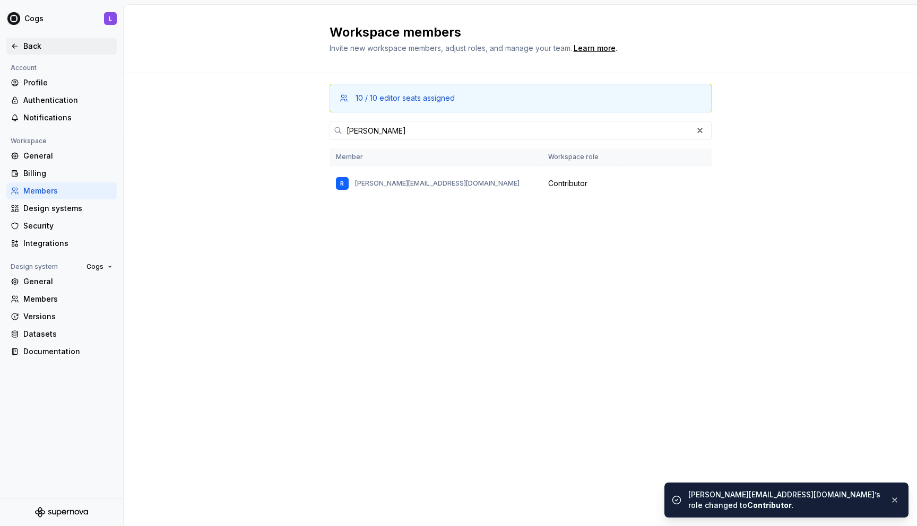
click at [44, 51] on div "Back" at bounding box center [61, 46] width 110 height 17
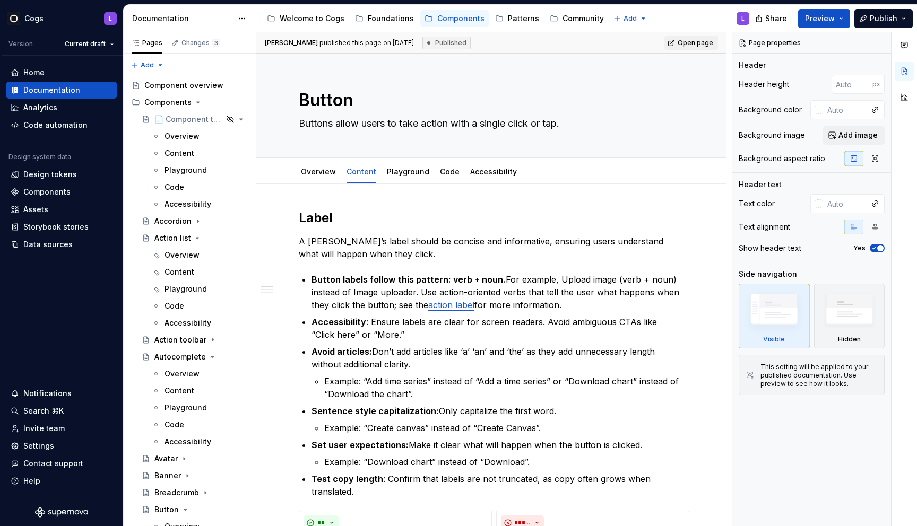
type textarea "*"
